Goal: Contribute content

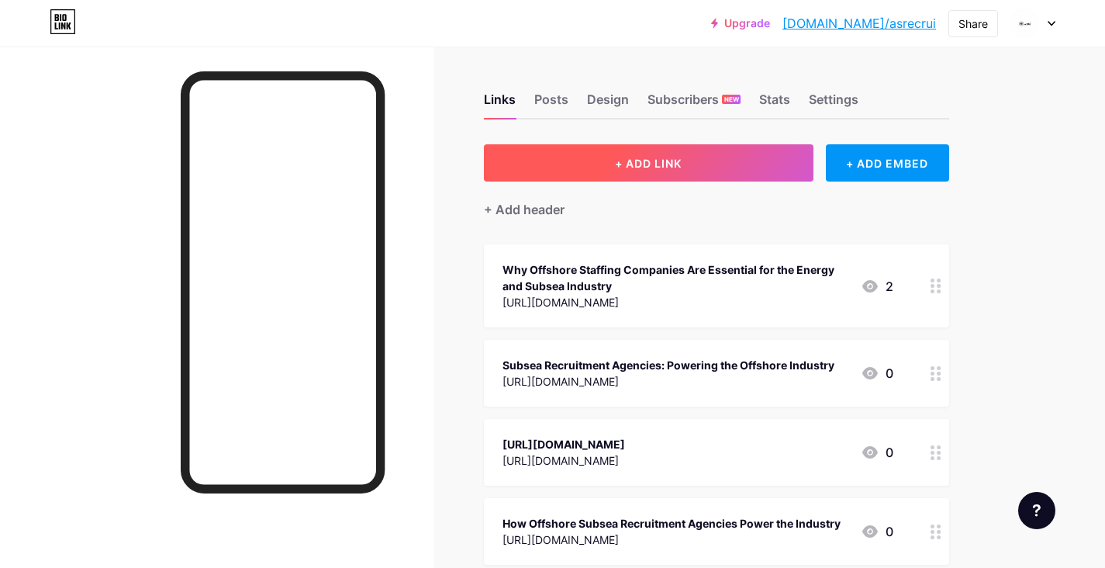
click at [749, 168] on button "+ ADD LINK" at bounding box center [649, 162] width 330 height 37
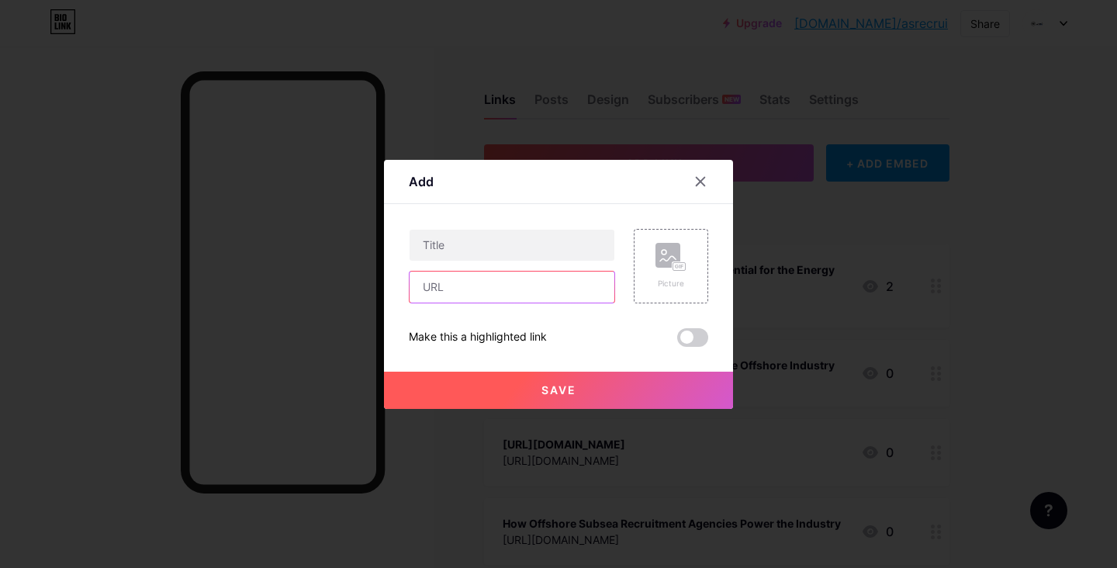
paste input "[URL][DOMAIN_NAME]"
type input "[URL][DOMAIN_NAME]"
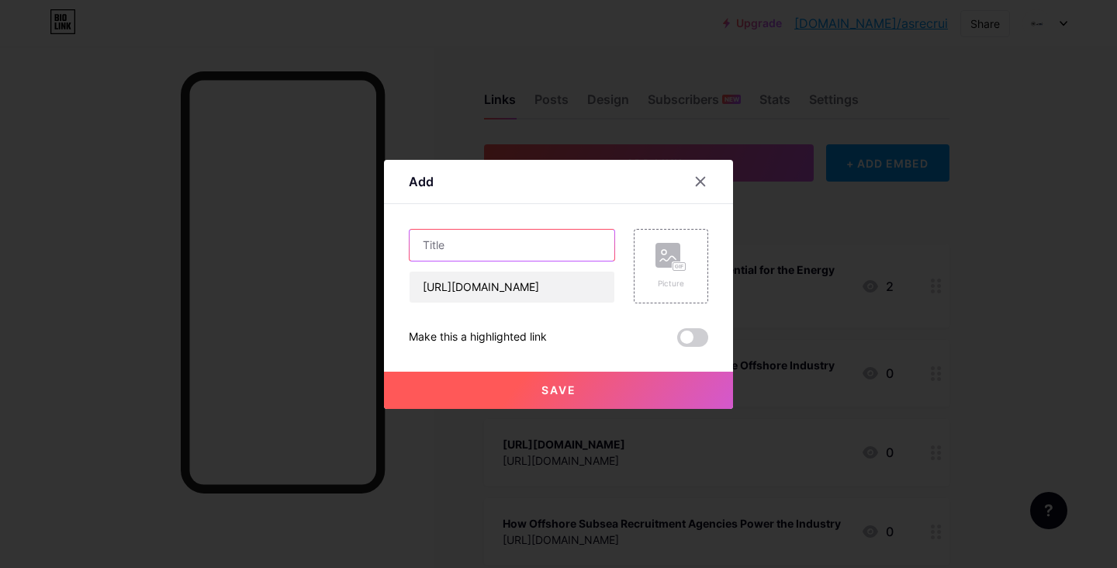
scroll to position [0, 0]
click at [554, 237] on input "text" at bounding box center [511, 245] width 205 height 31
click at [460, 252] on input "text" at bounding box center [511, 245] width 205 height 31
paste input "From Shore to Ship: Your Offshore Job Recruitment Agency for Global Talent"
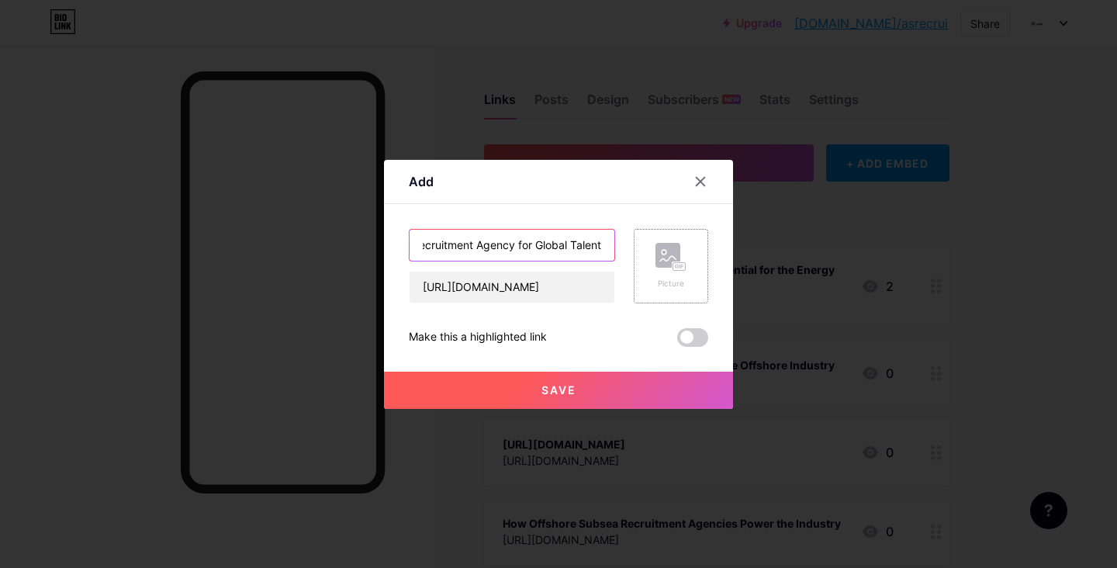
type input "From Shore to Ship: Your Offshore Job Recruitment Agency for Global Talent"
click at [699, 279] on div "Picture" at bounding box center [670, 266] width 74 height 74
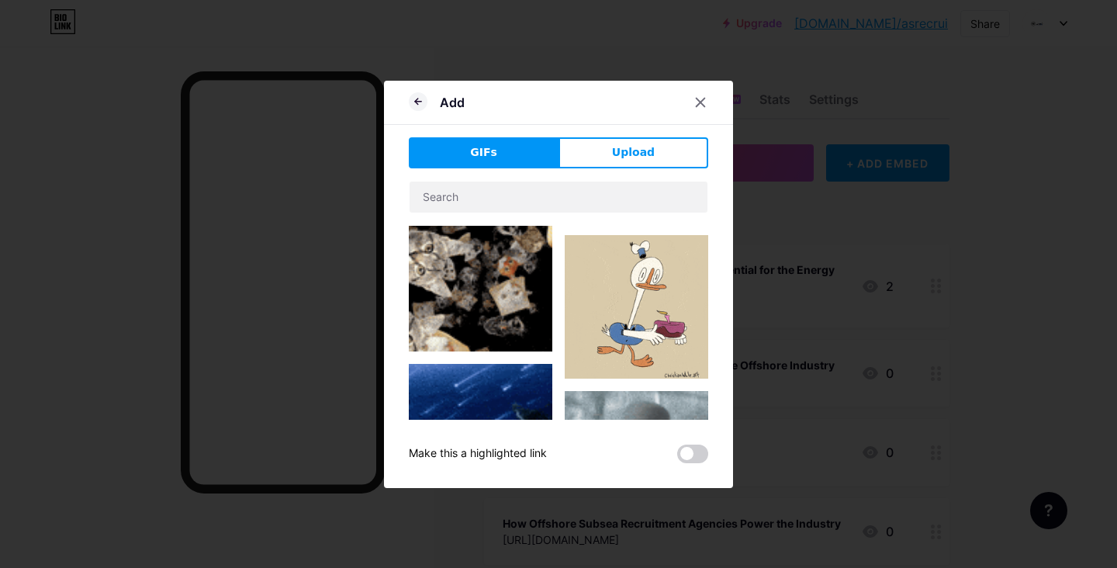
scroll to position [651, 0]
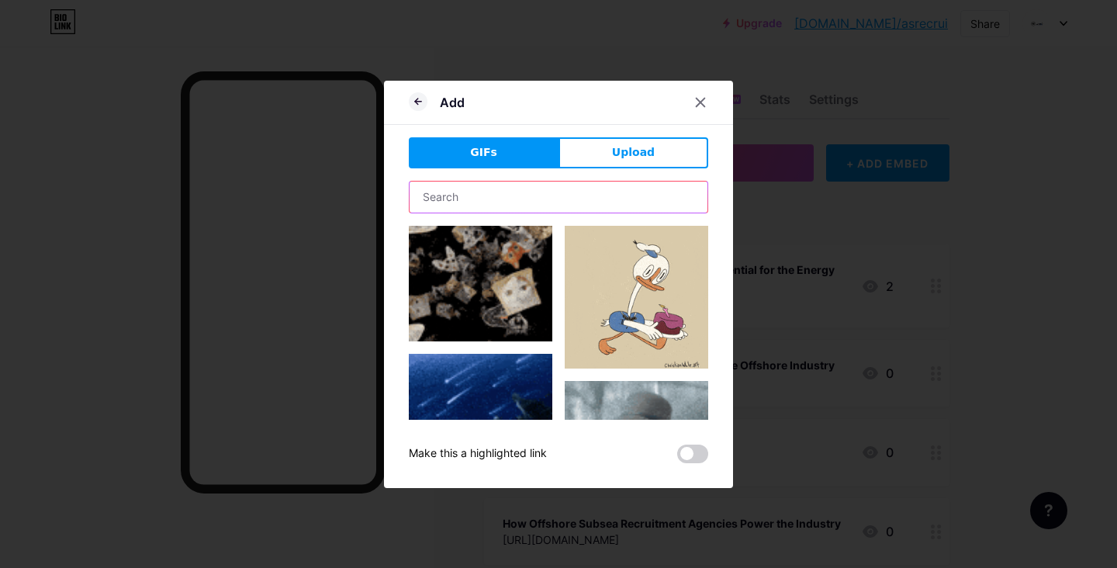
click at [606, 209] on input "text" at bounding box center [558, 196] width 298 height 31
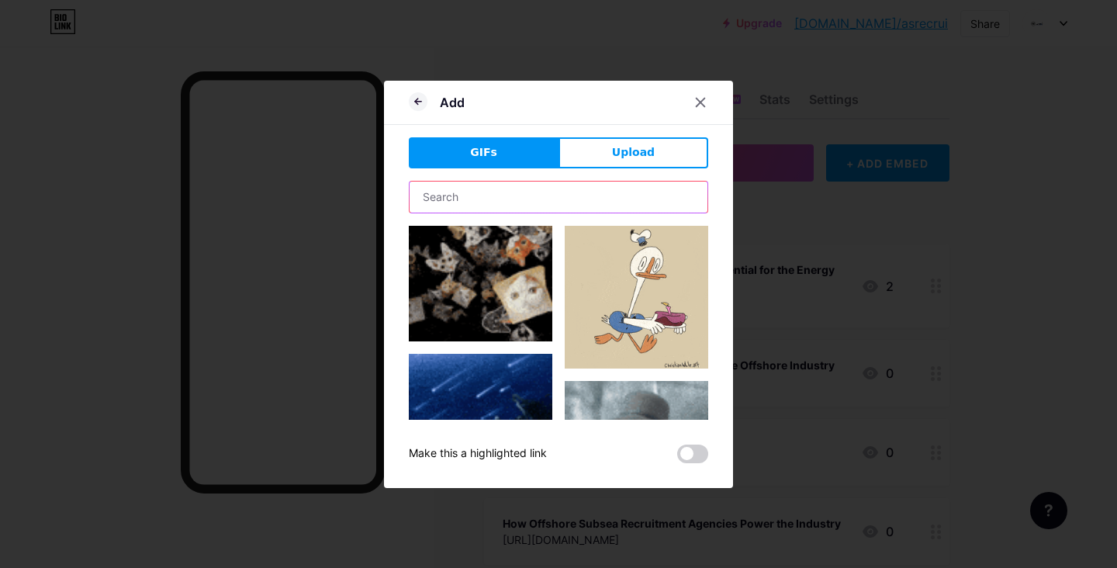
type input "hiring"
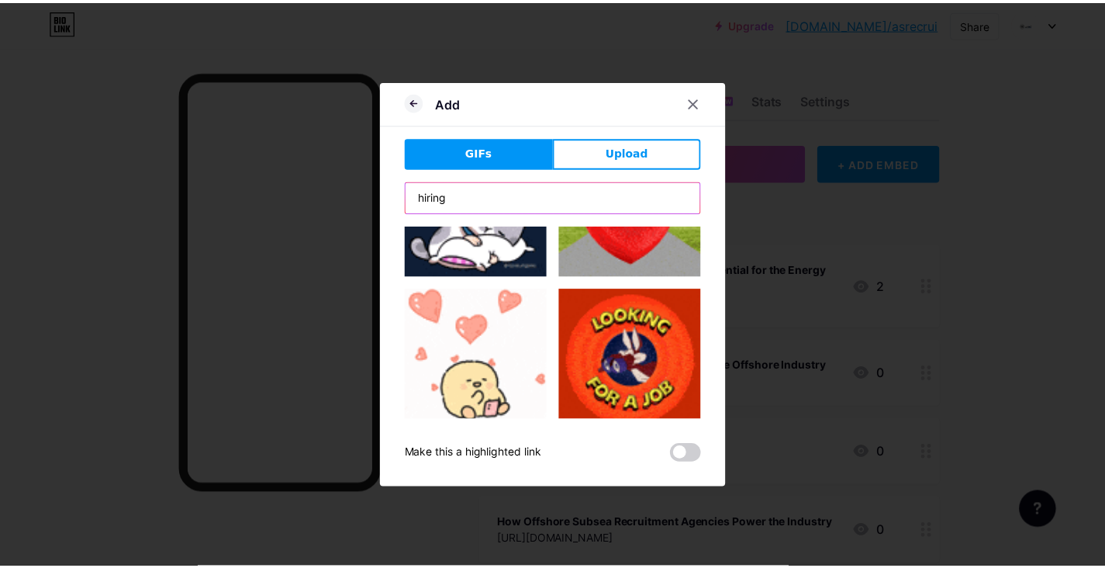
scroll to position [0, 0]
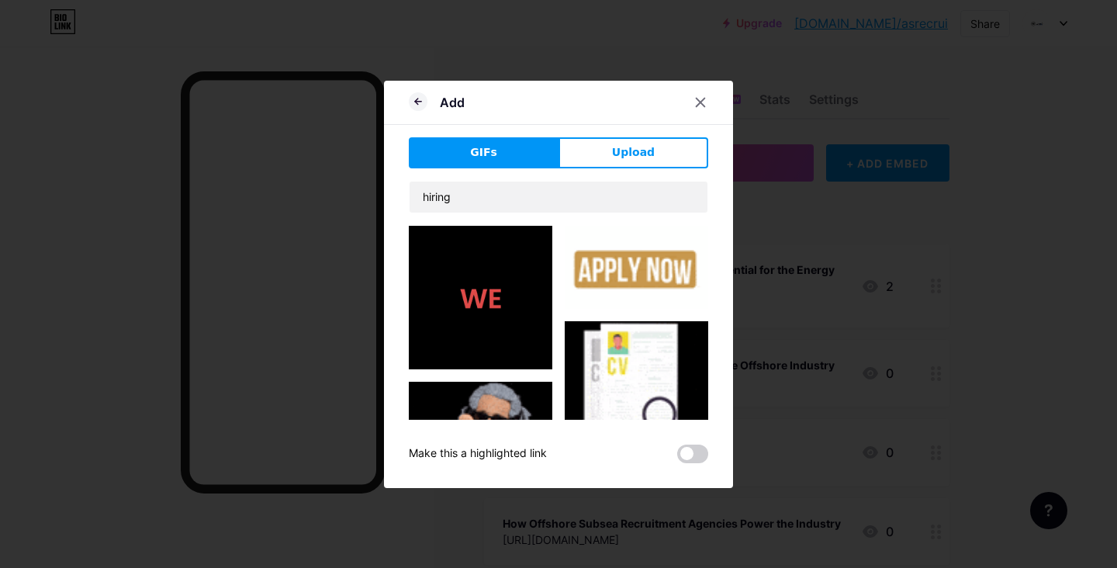
click at [620, 271] on img at bounding box center [635, 267] width 143 height 83
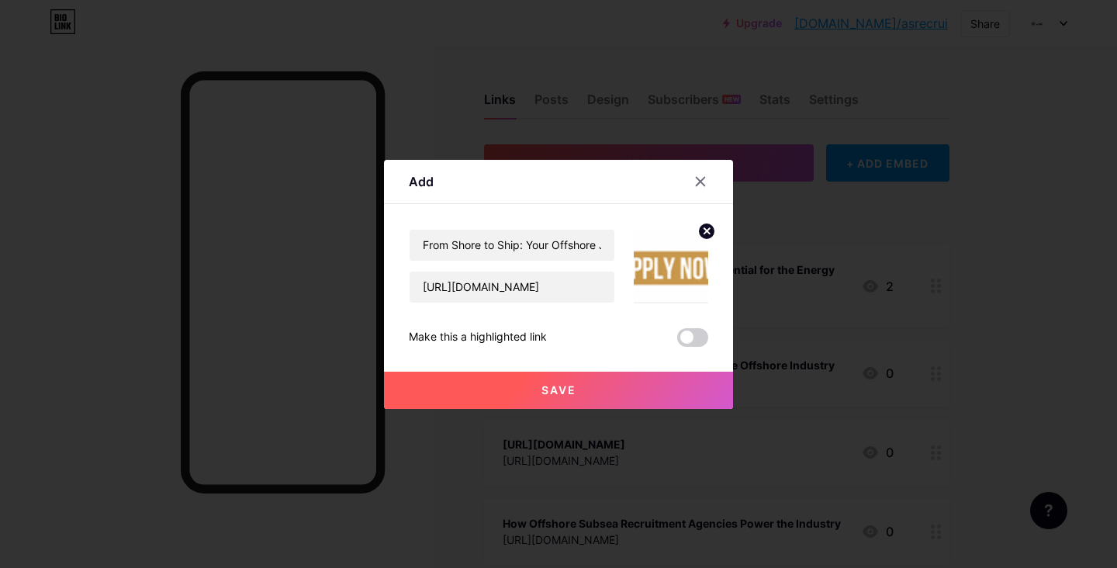
click at [642, 392] on button "Save" at bounding box center [558, 389] width 349 height 37
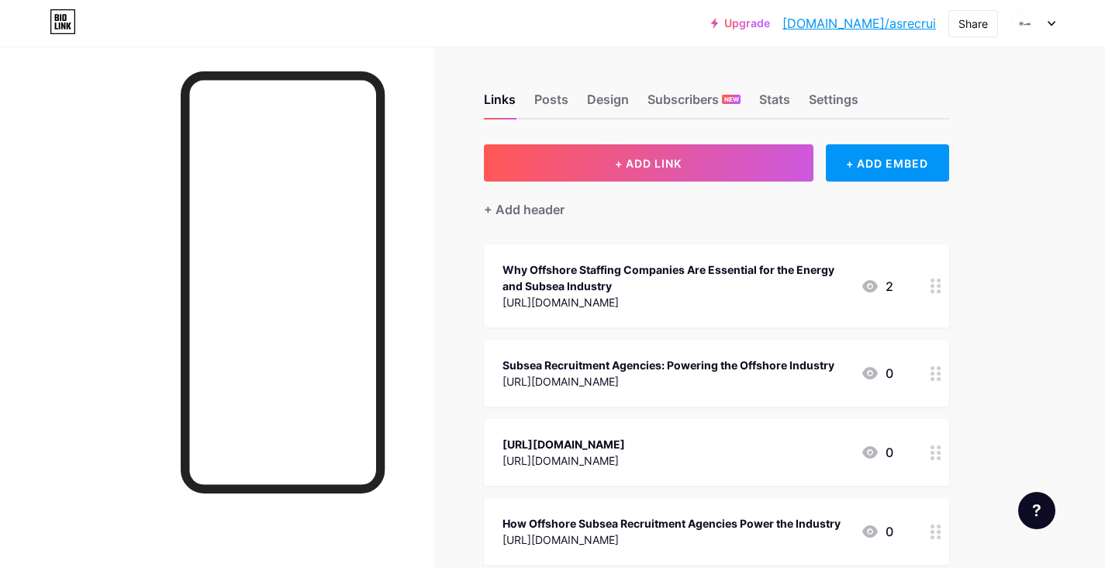
click at [927, 29] on link "[DOMAIN_NAME]/asrecrui" at bounding box center [859, 23] width 154 height 19
